Goal: Check status: Check status

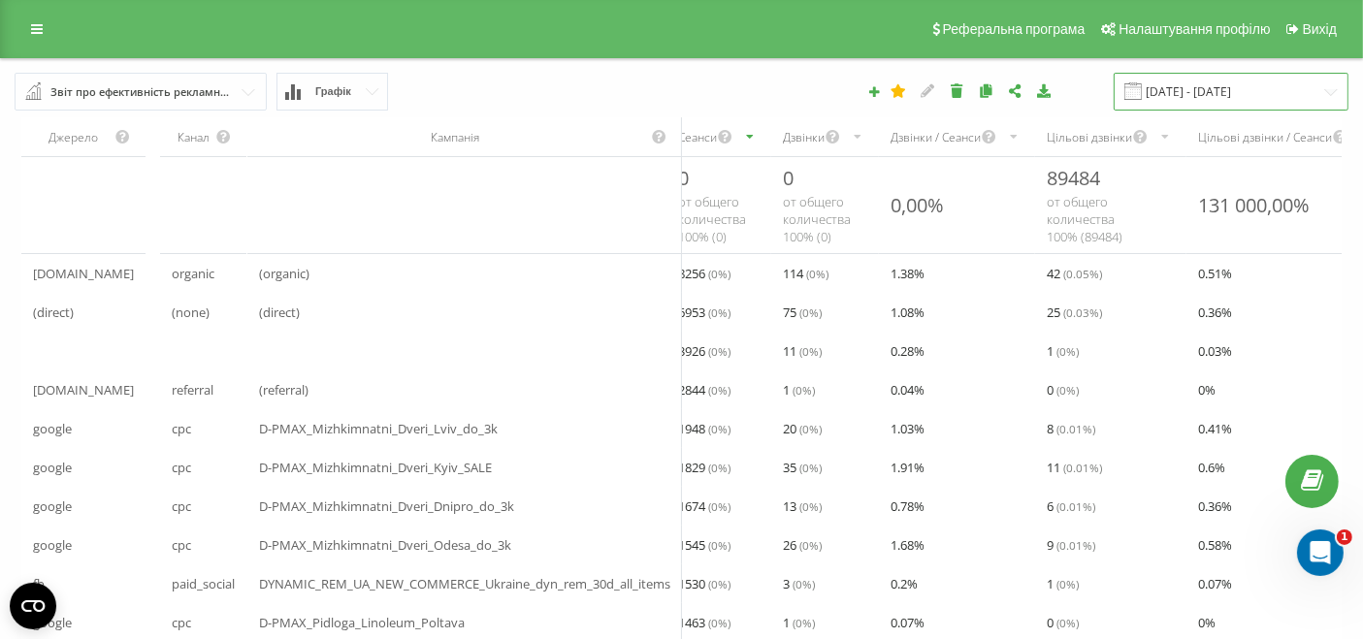
click at [1171, 89] on input "[DATE] - [DATE]" at bounding box center [1231, 92] width 235 height 38
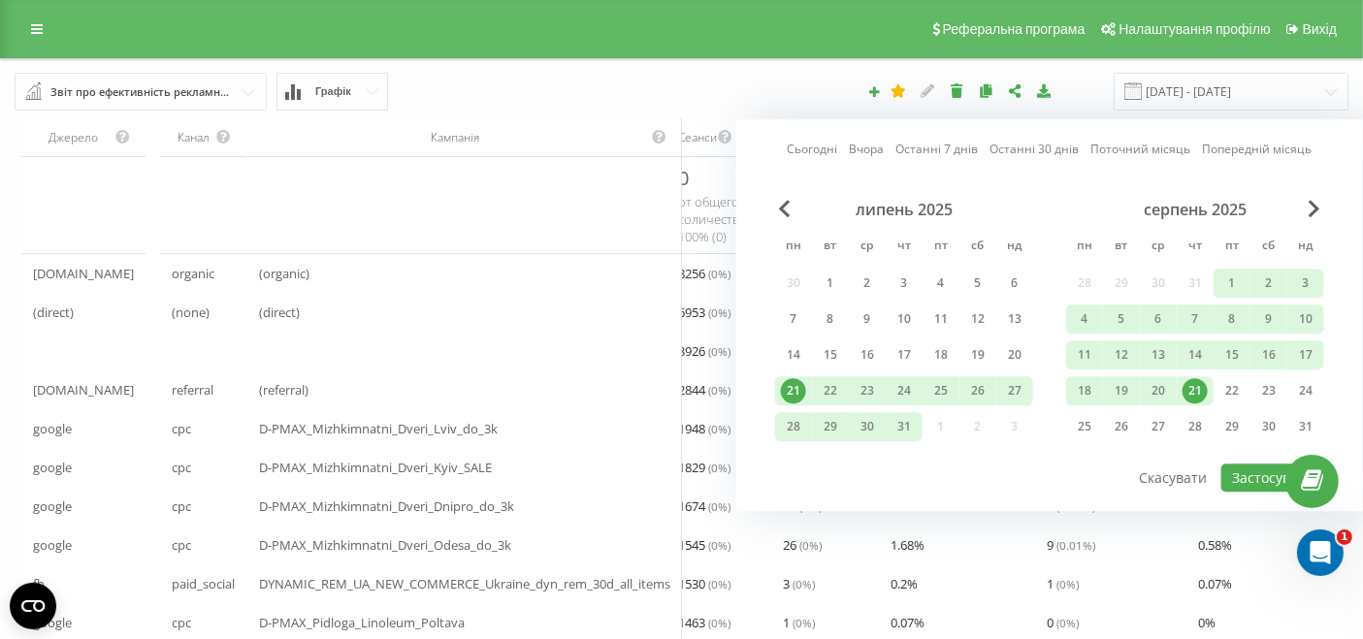
click at [806, 147] on link "Сьогодні" at bounding box center [812, 150] width 50 height 18
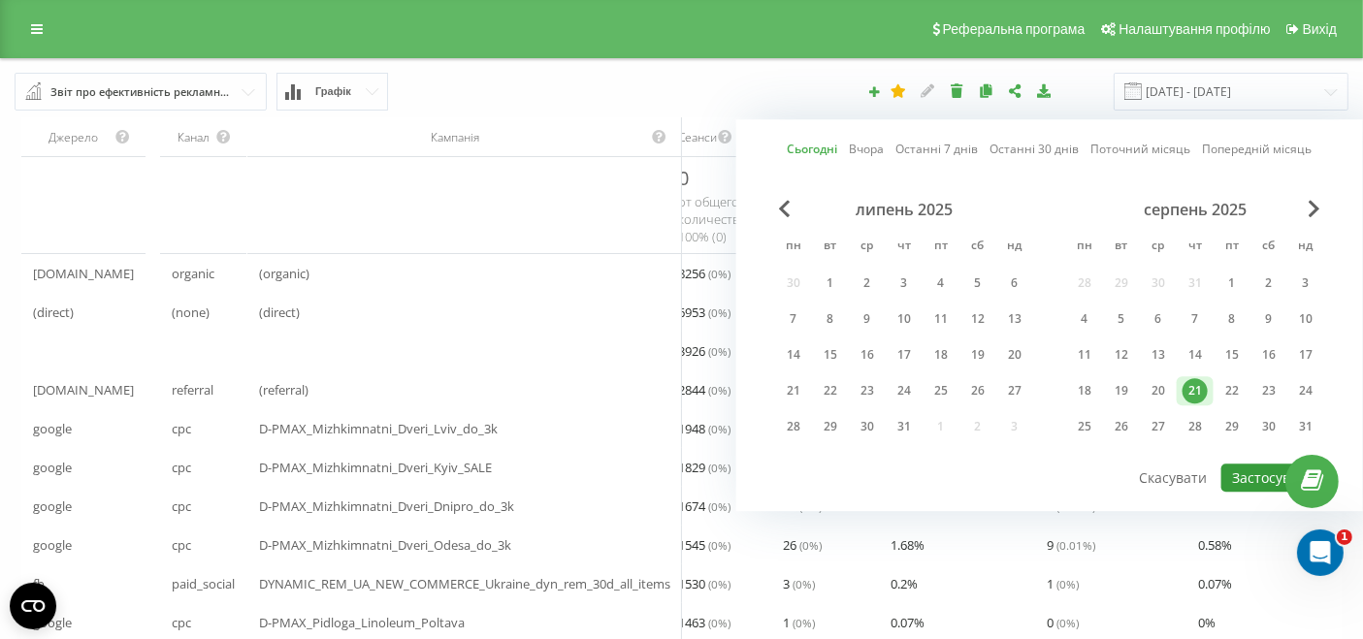
click at [1250, 479] on button "Застосувати" at bounding box center [1273, 478] width 103 height 28
type input "[DATE] - [DATE]"
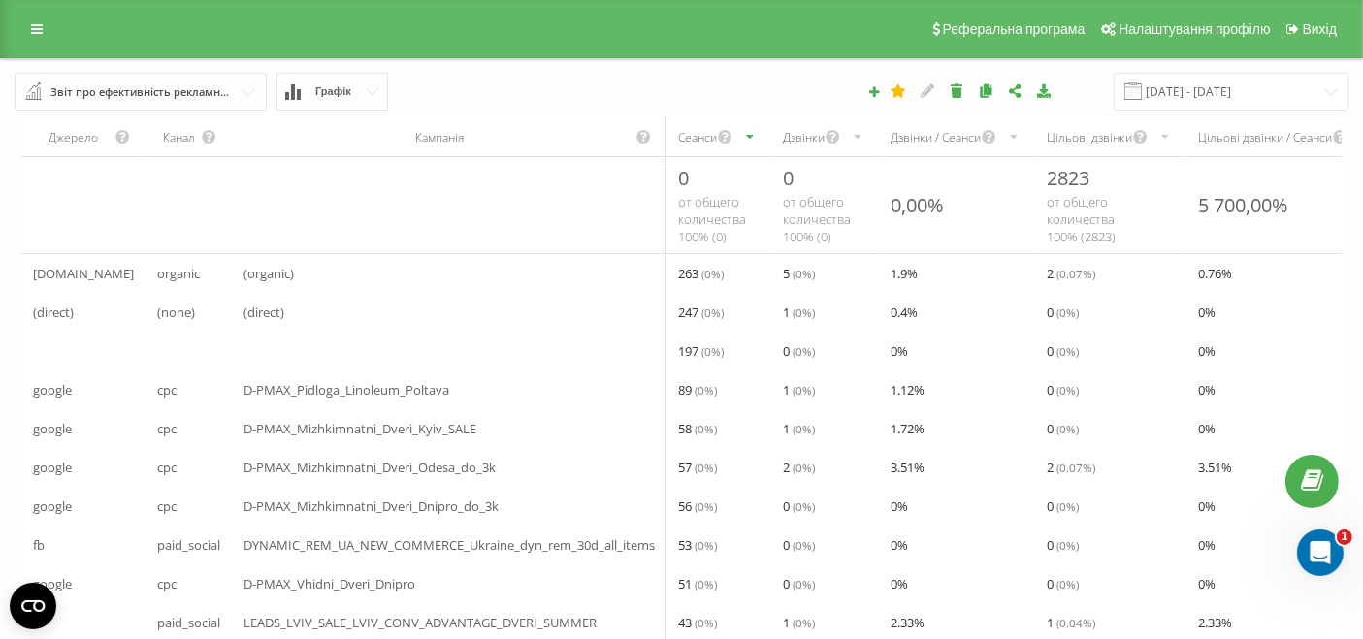
click at [789, 132] on div "Дзвінки" at bounding box center [804, 137] width 42 height 16
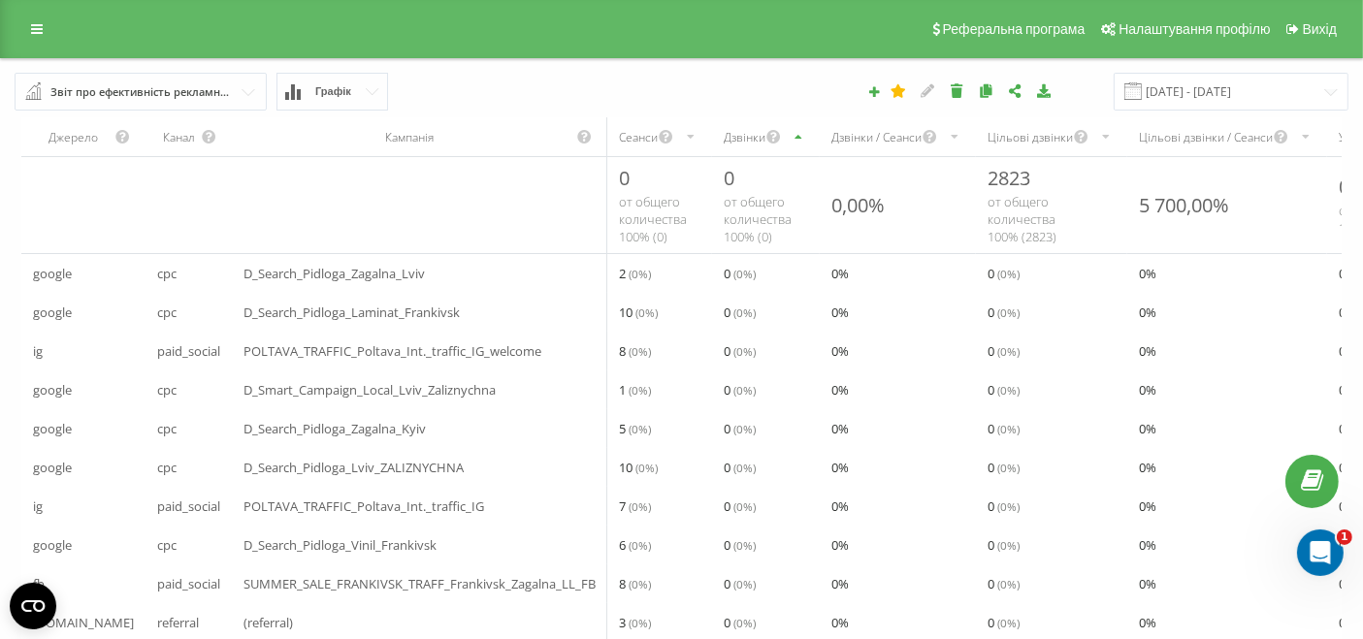
click at [712, 142] on div "Дзвінки" at bounding box center [766, 136] width 108 height 39
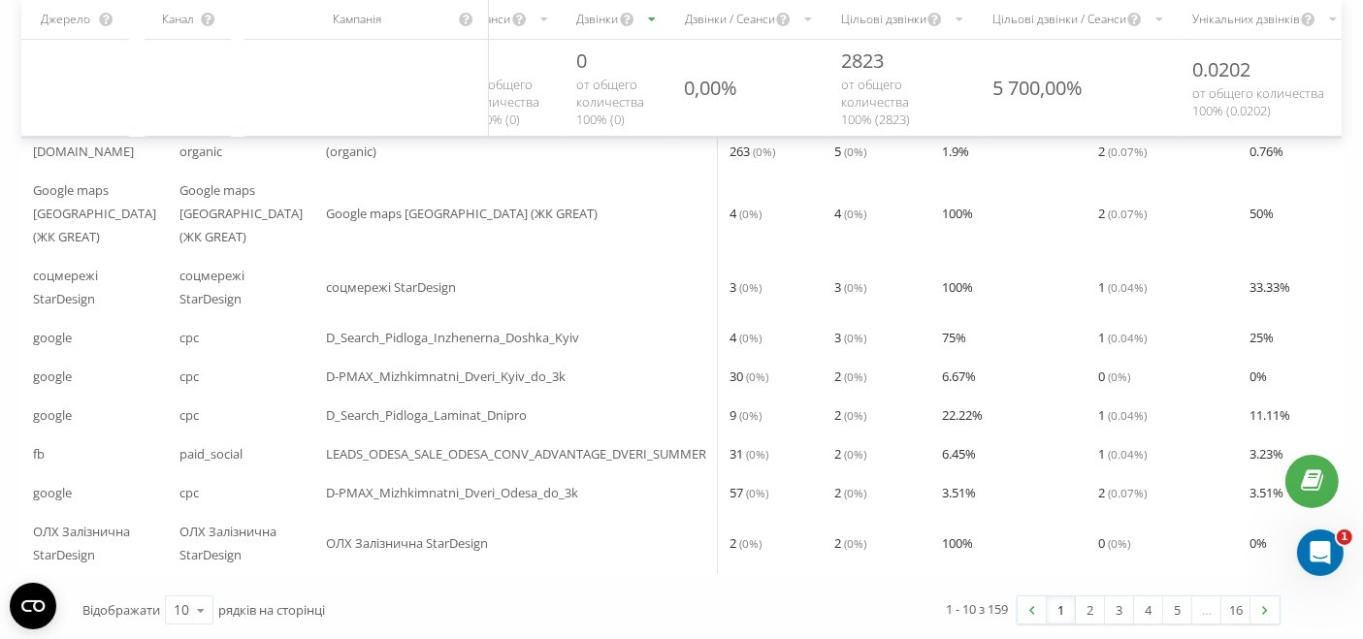
scroll to position [291, 0]
click at [192, 615] on icon at bounding box center [200, 611] width 29 height 38
click at [194, 541] on div "50" at bounding box center [189, 555] width 47 height 28
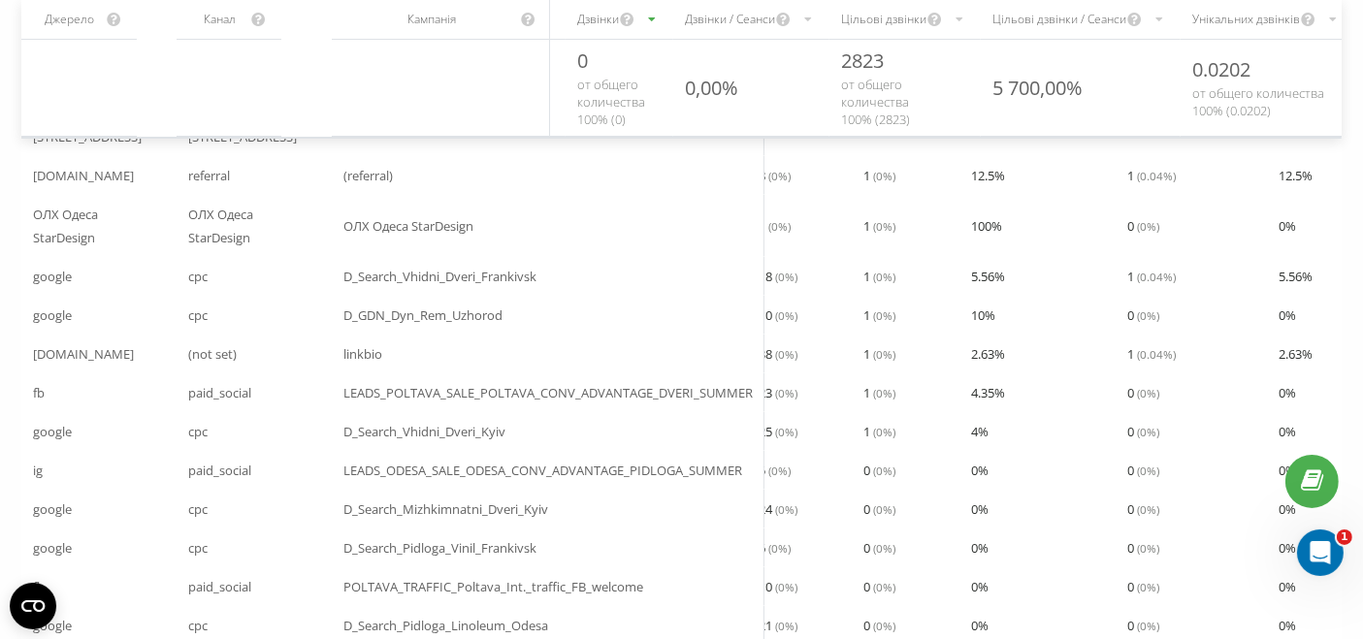
scroll to position [1557, 0]
